Goal: Communication & Community: Connect with others

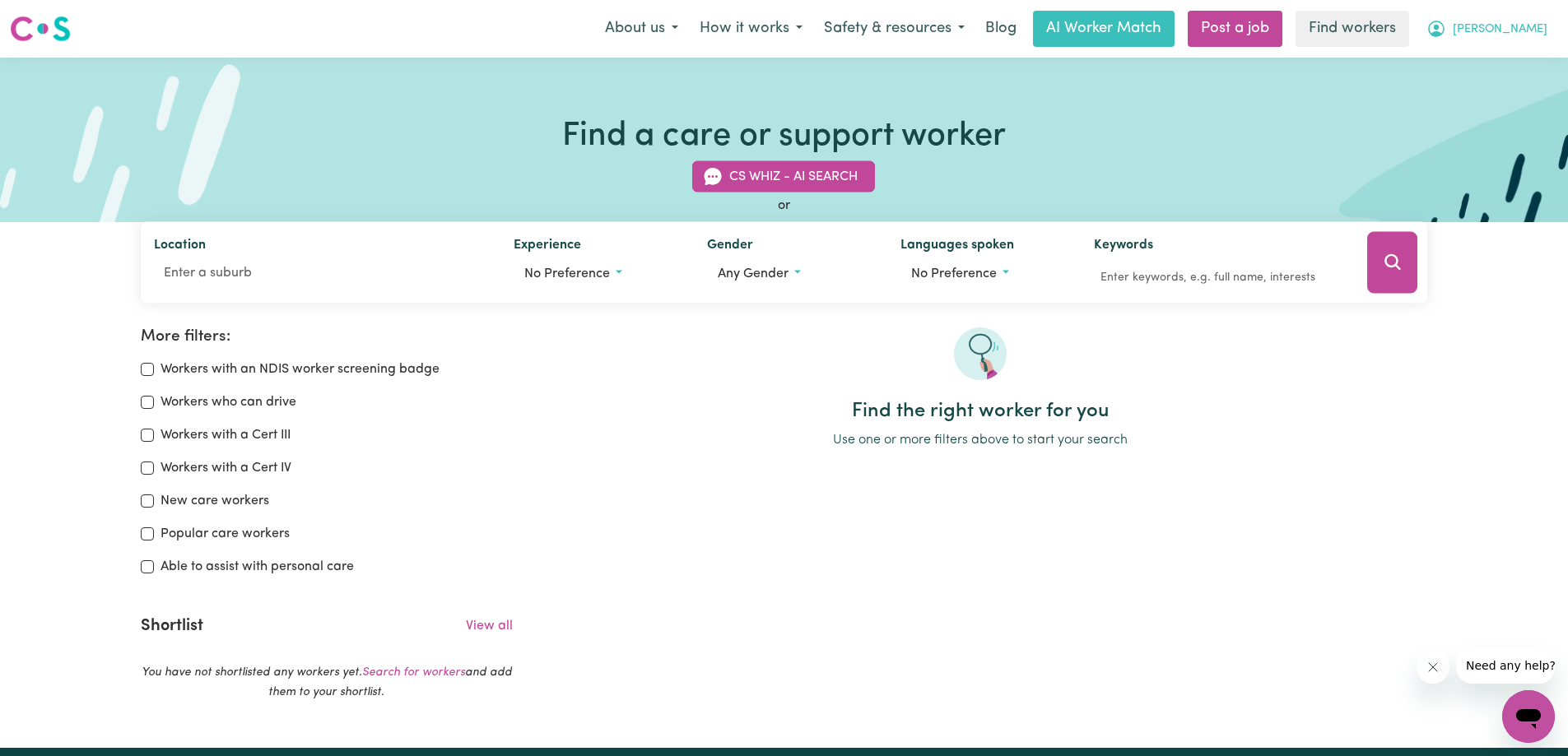
click at [1536, 35] on span "[PERSON_NAME]" at bounding box center [1499, 30] width 95 height 18
click at [1467, 62] on link "My Dashboard" at bounding box center [1492, 64] width 130 height 31
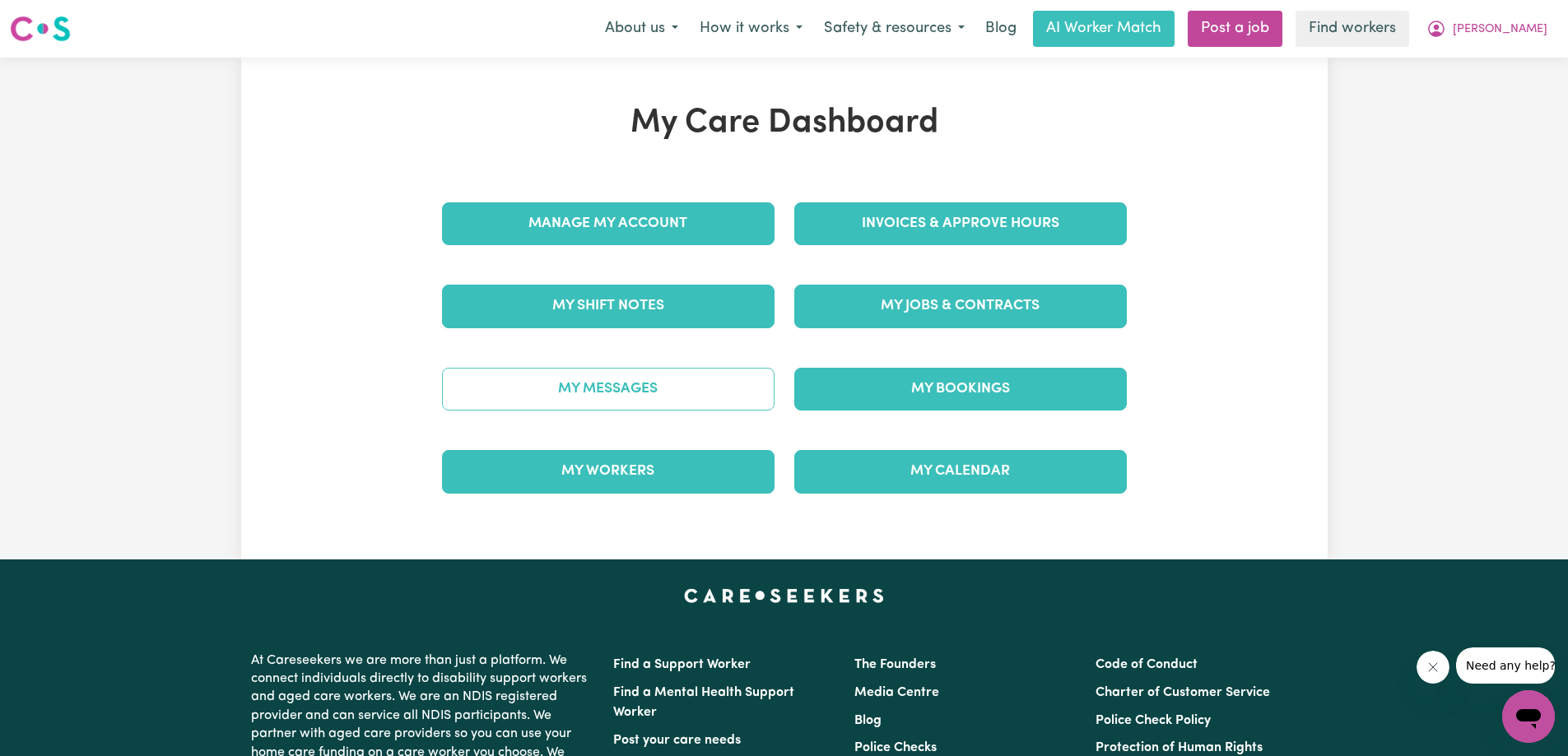
click at [606, 377] on link "My Messages" at bounding box center [608, 389] width 333 height 43
